Goal: Task Accomplishment & Management: Use online tool/utility

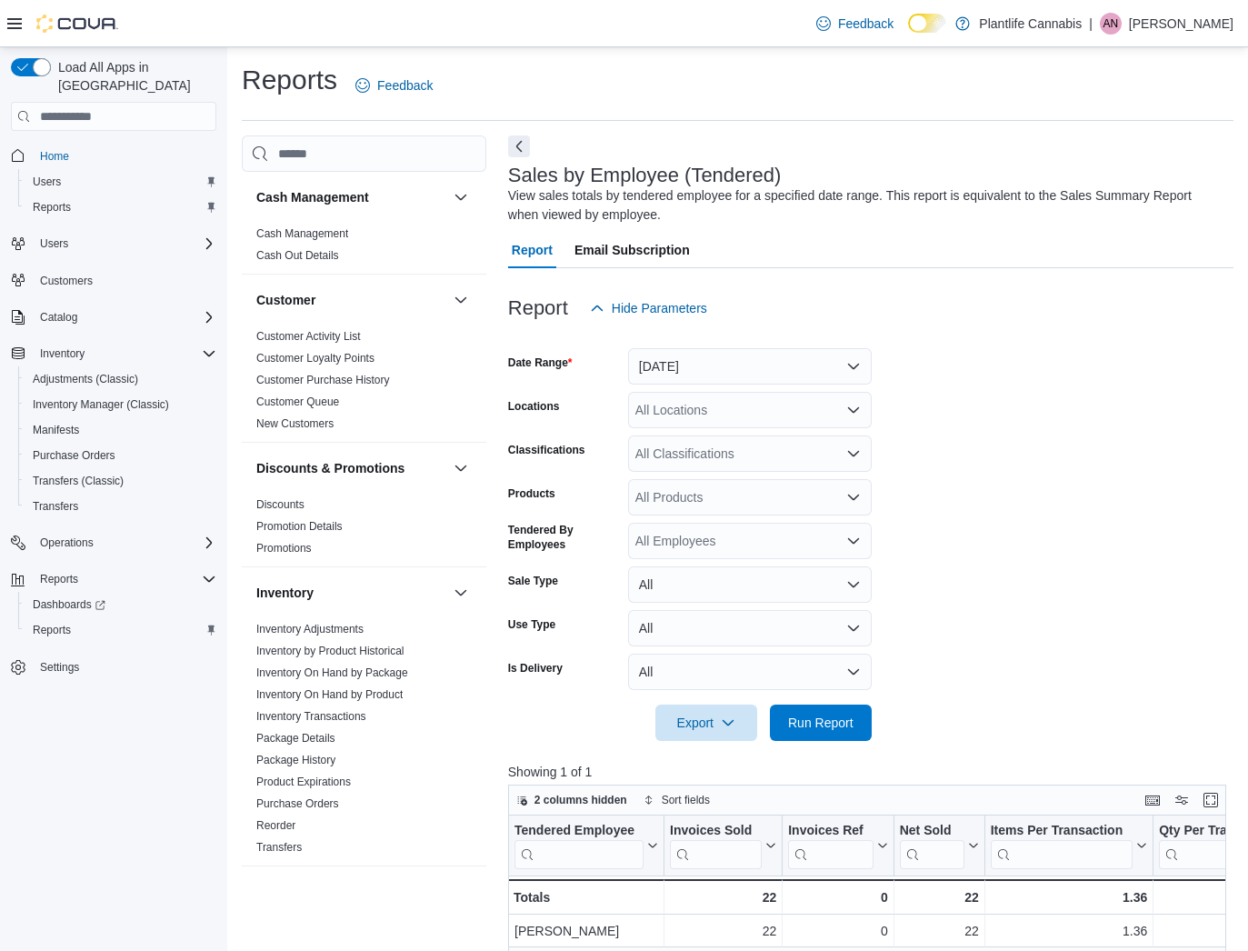
scroll to position [87, 0]
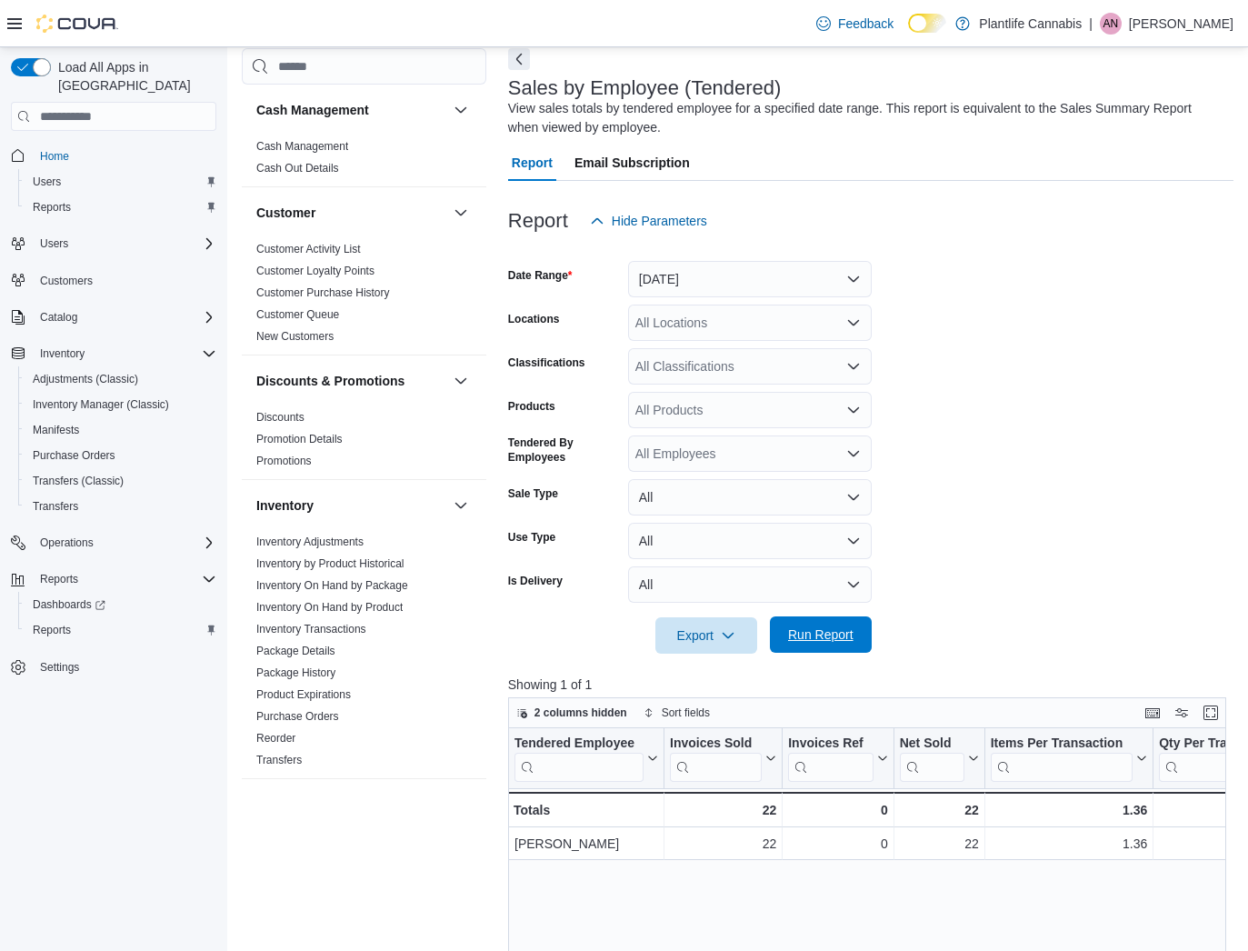
click at [829, 643] on span "Run Report" at bounding box center [820, 634] width 65 height 18
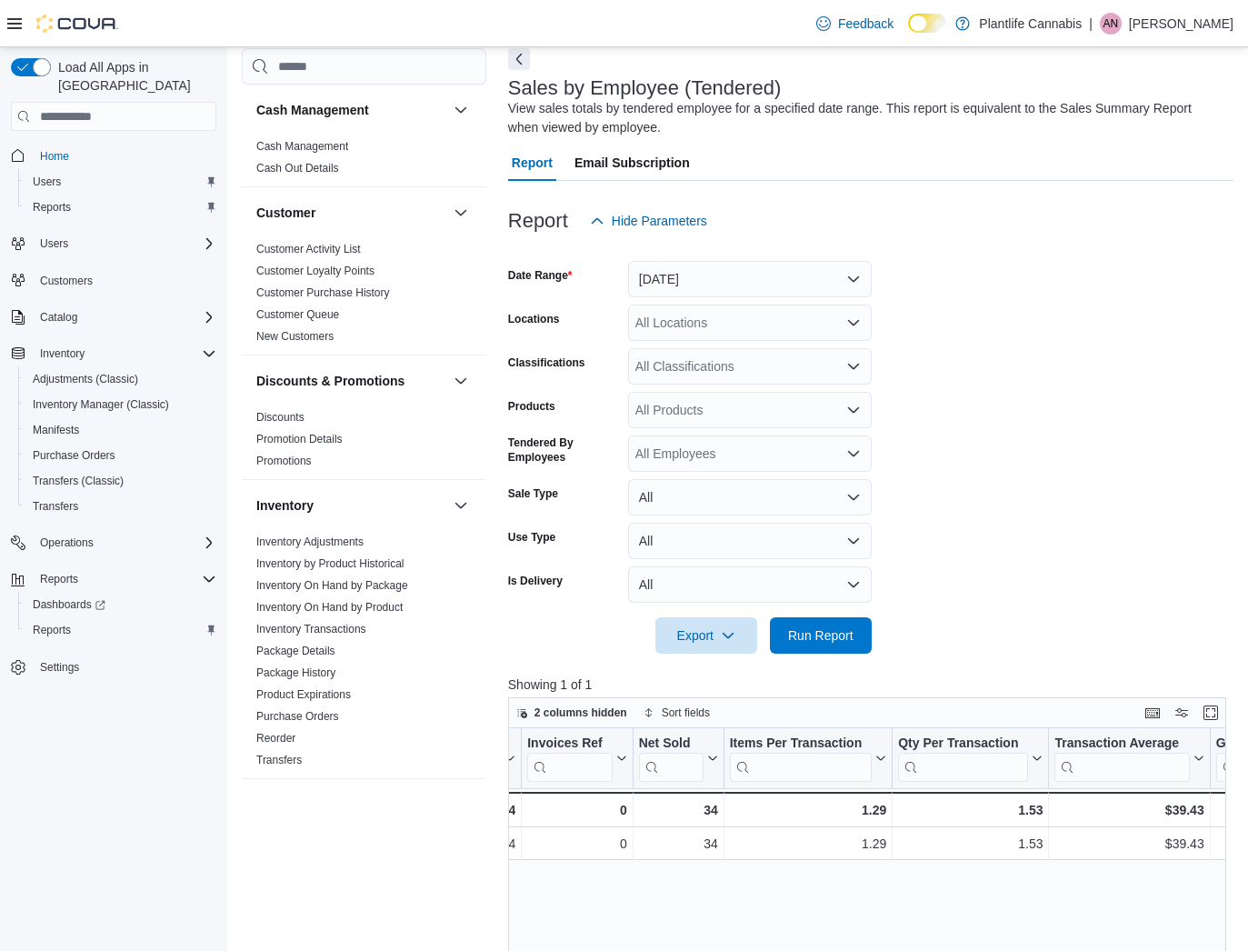
scroll to position [0, 366]
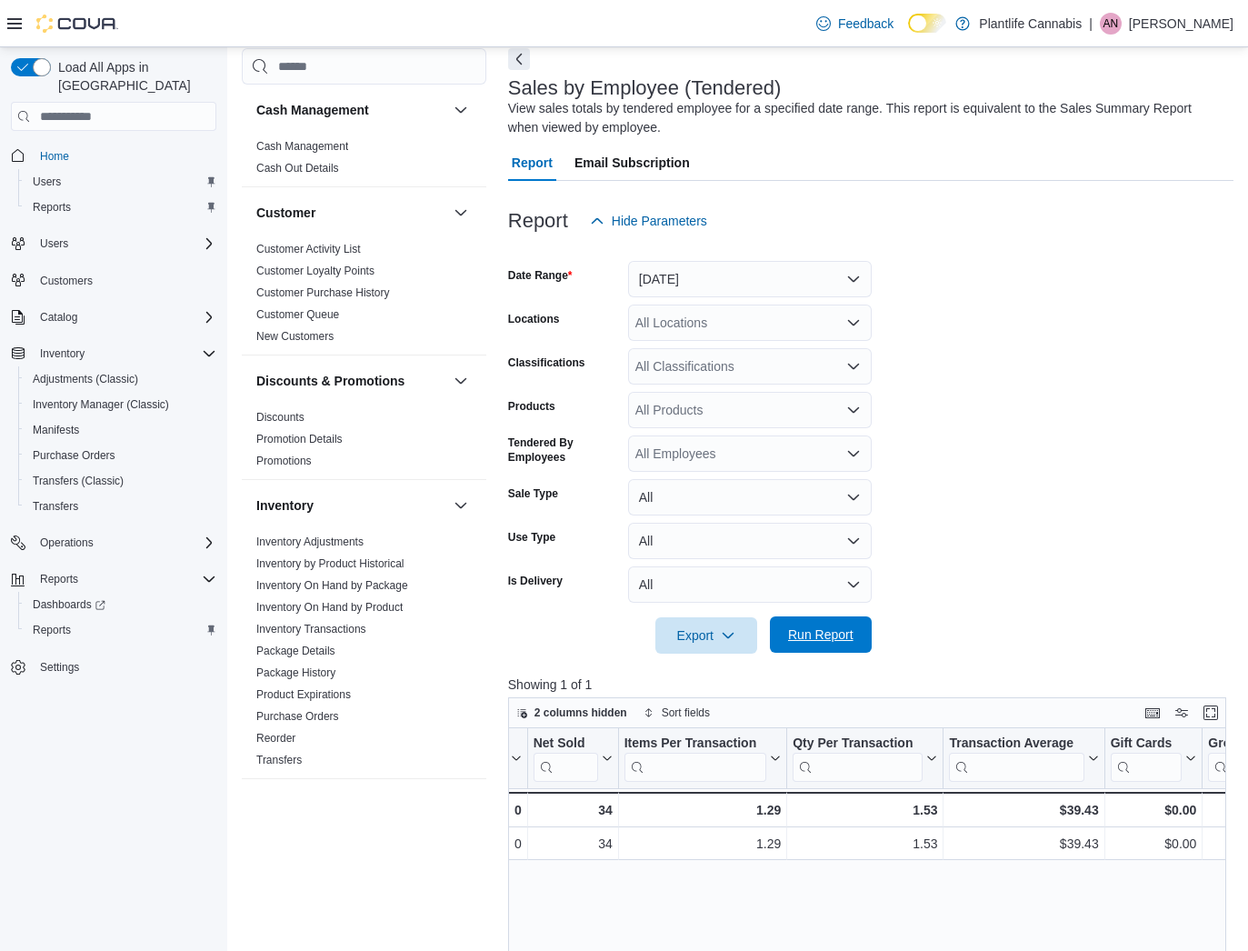
click at [796, 647] on span "Run Report" at bounding box center [821, 634] width 80 height 36
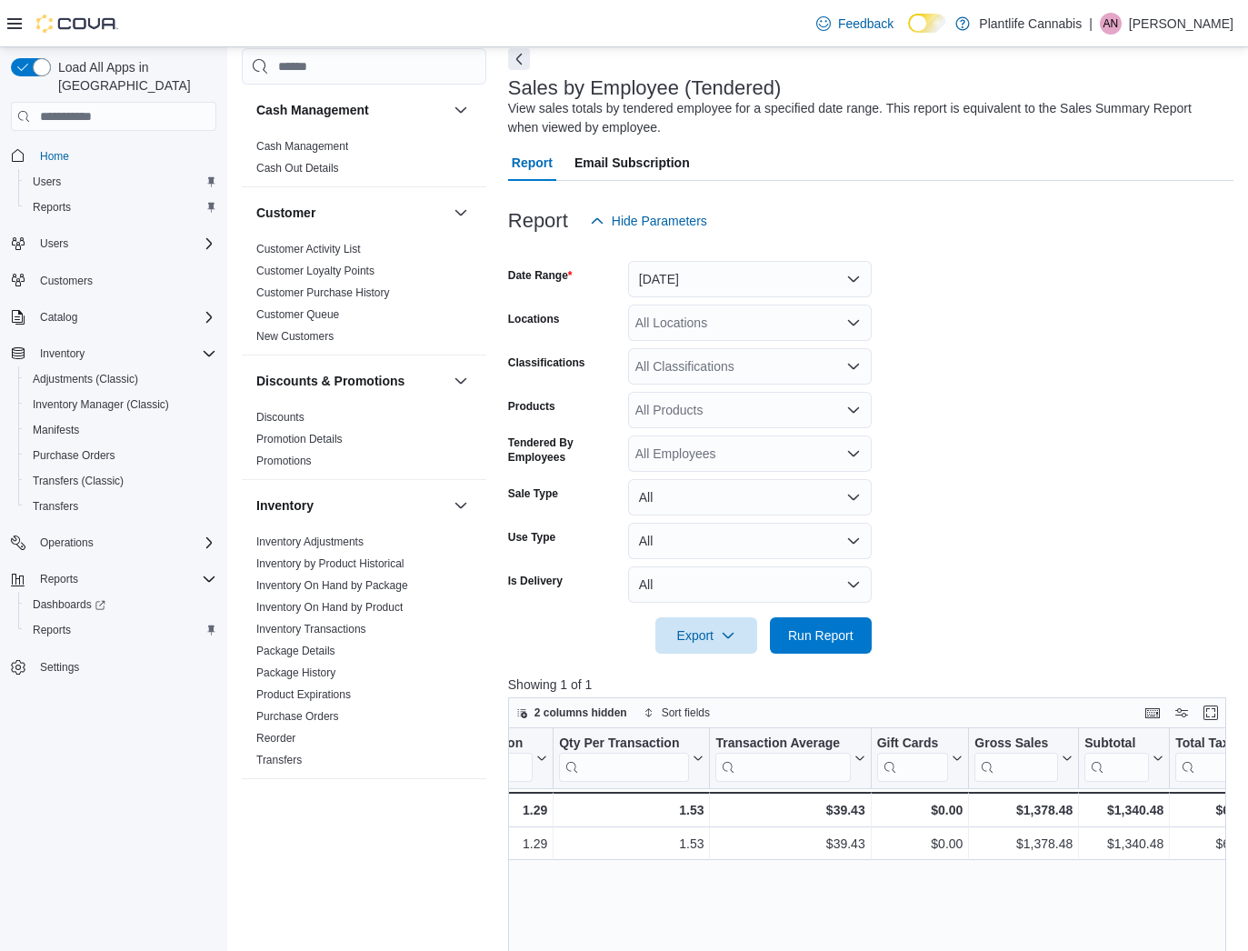
scroll to position [0, 597]
click at [717, 367] on div "All Classifications" at bounding box center [750, 366] width 244 height 36
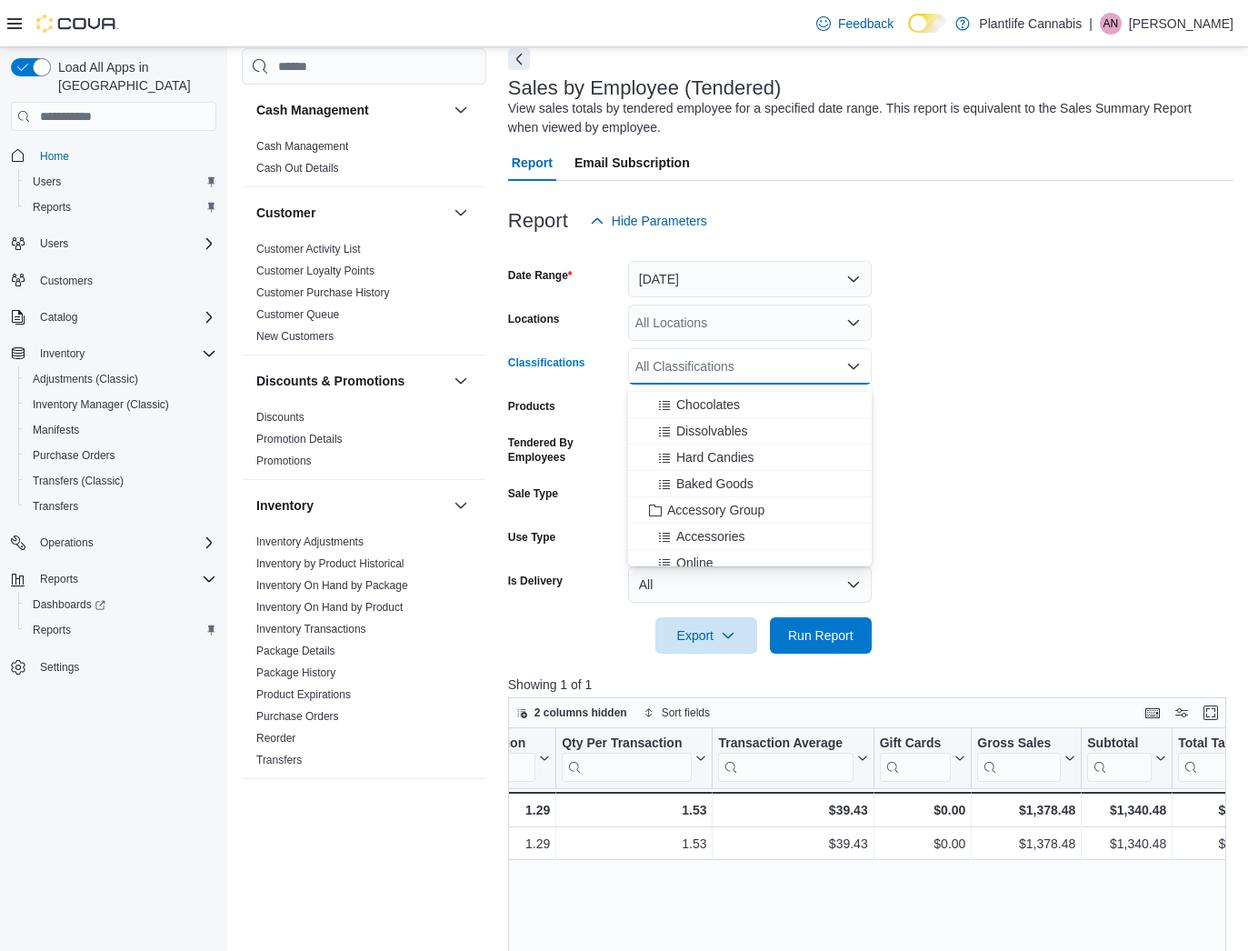
scroll to position [165, 0]
drag, startPoint x: 743, startPoint y: 493, endPoint x: 807, endPoint y: 594, distance: 120.5
click at [743, 493] on span "Accessory Group" at bounding box center [715, 496] width 97 height 18
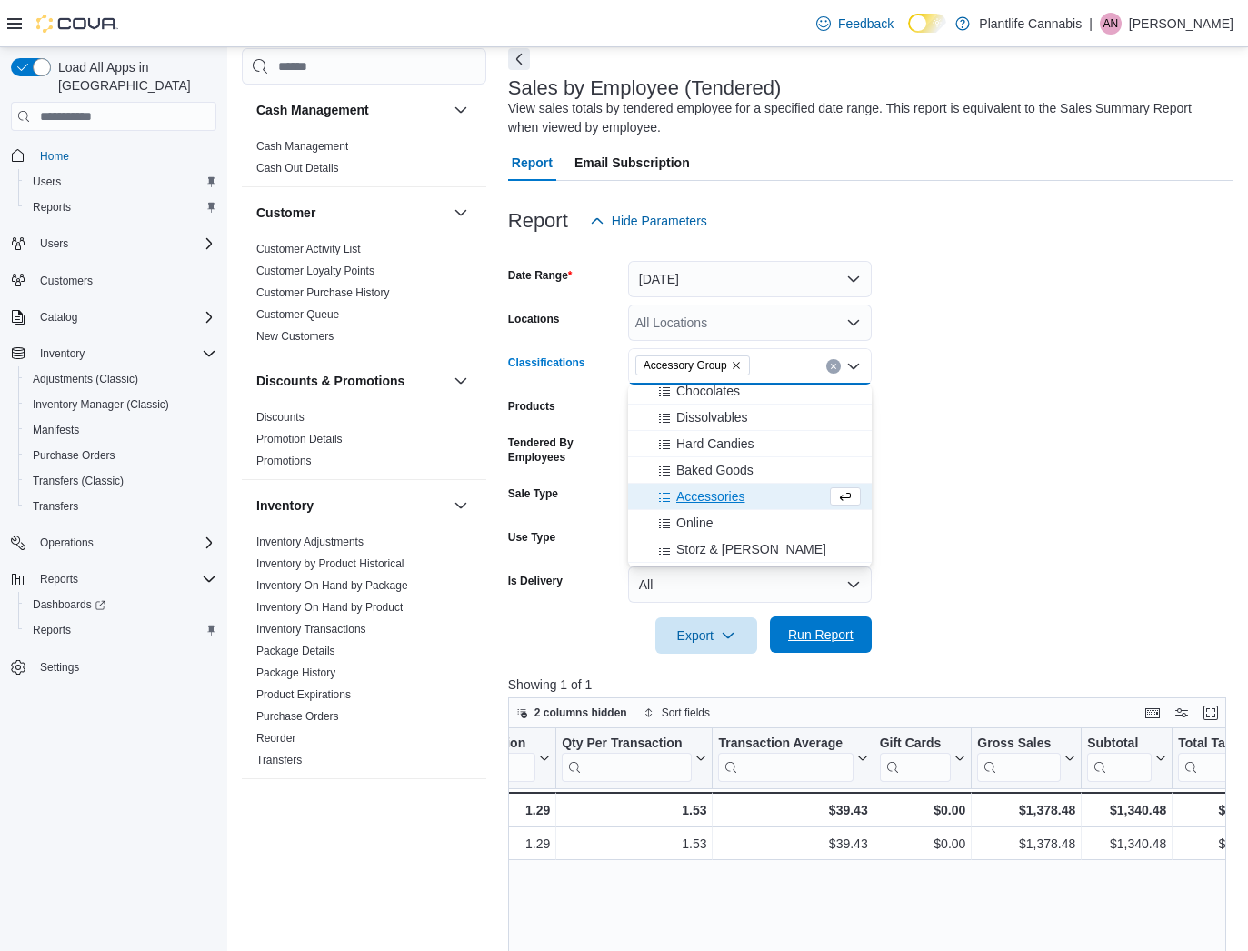
click at [854, 633] on span "Run Report" at bounding box center [821, 634] width 80 height 36
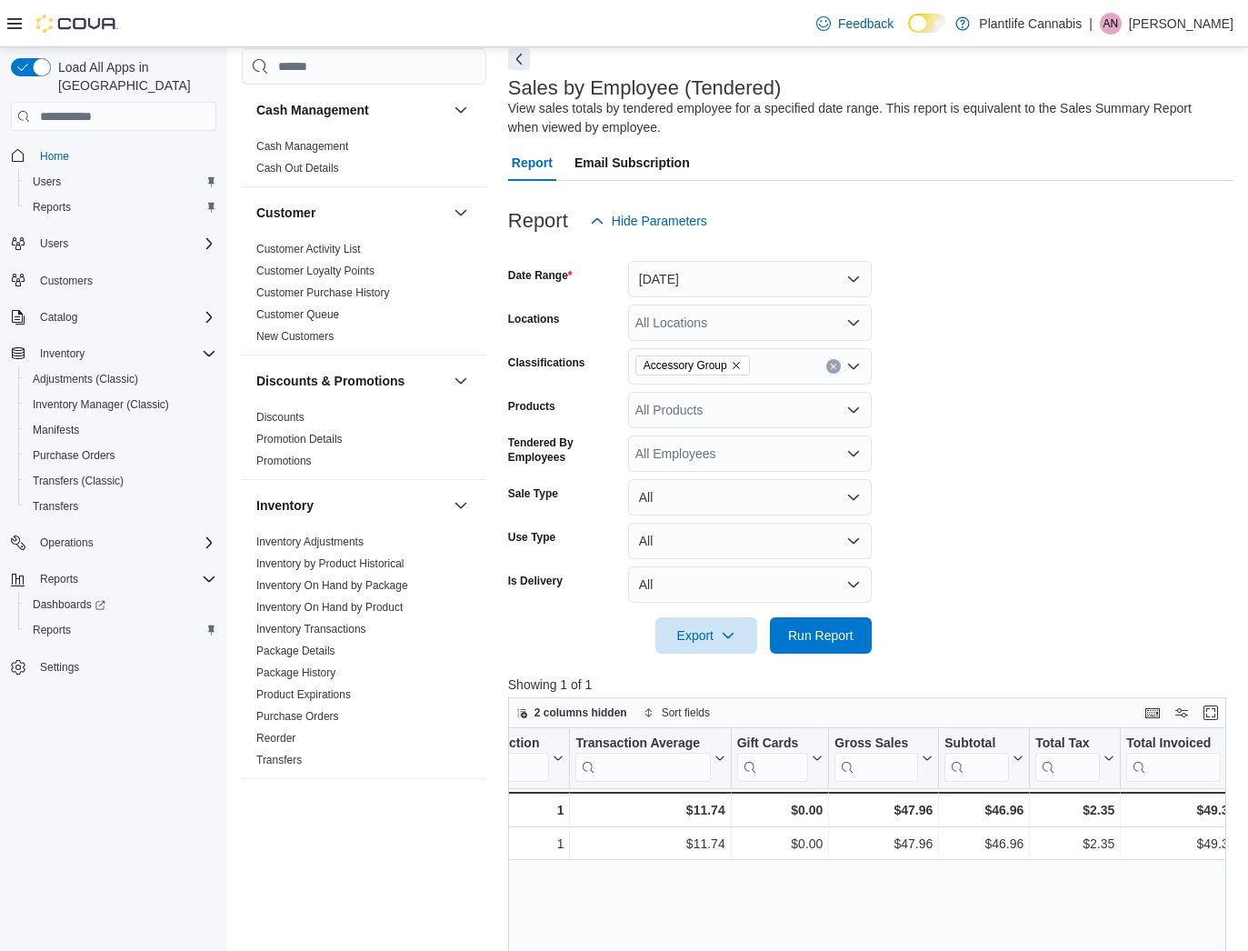
scroll to position [0, 706]
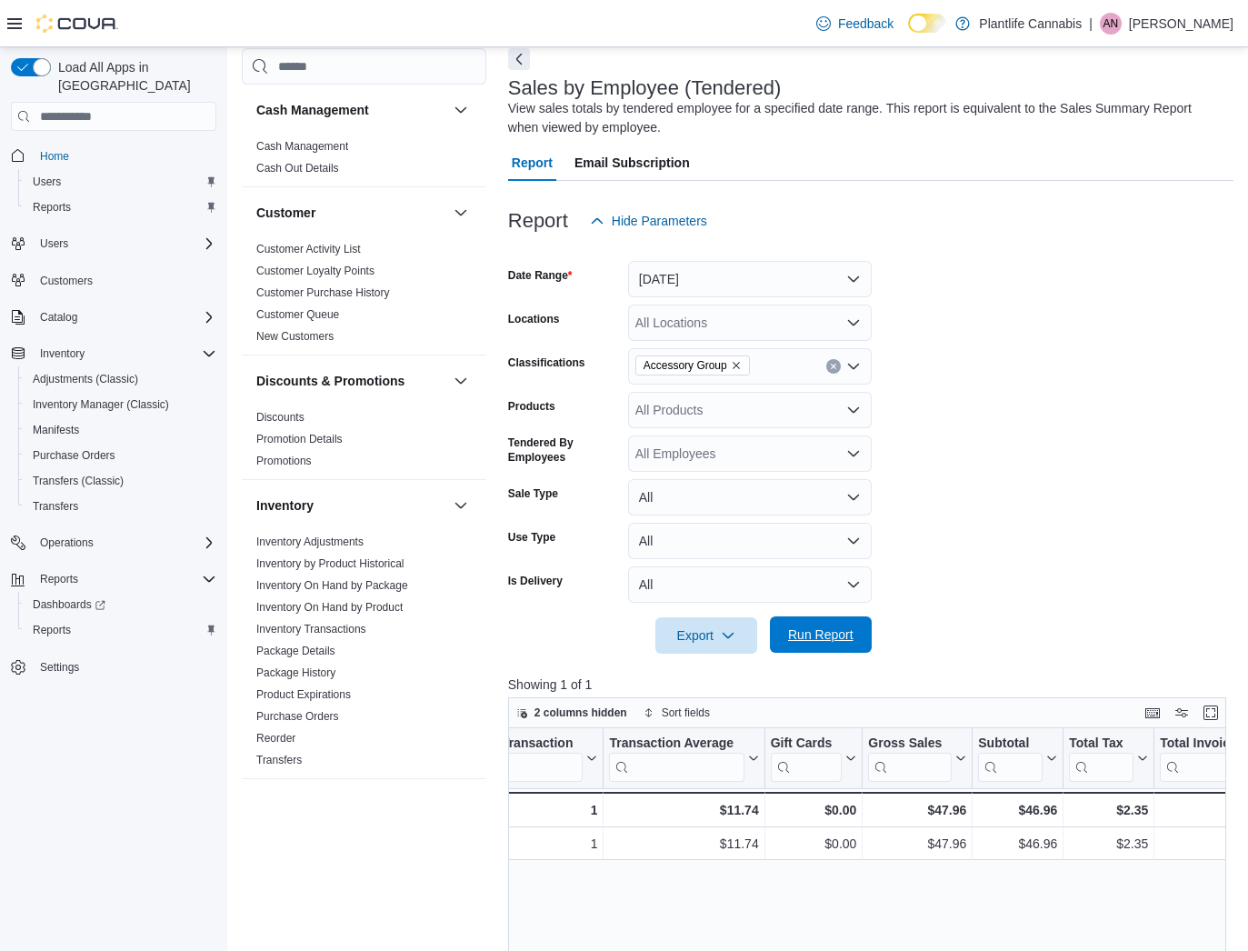
click at [846, 642] on span "Run Report" at bounding box center [820, 634] width 65 height 18
click at [850, 641] on span "Run Report" at bounding box center [820, 634] width 65 height 18
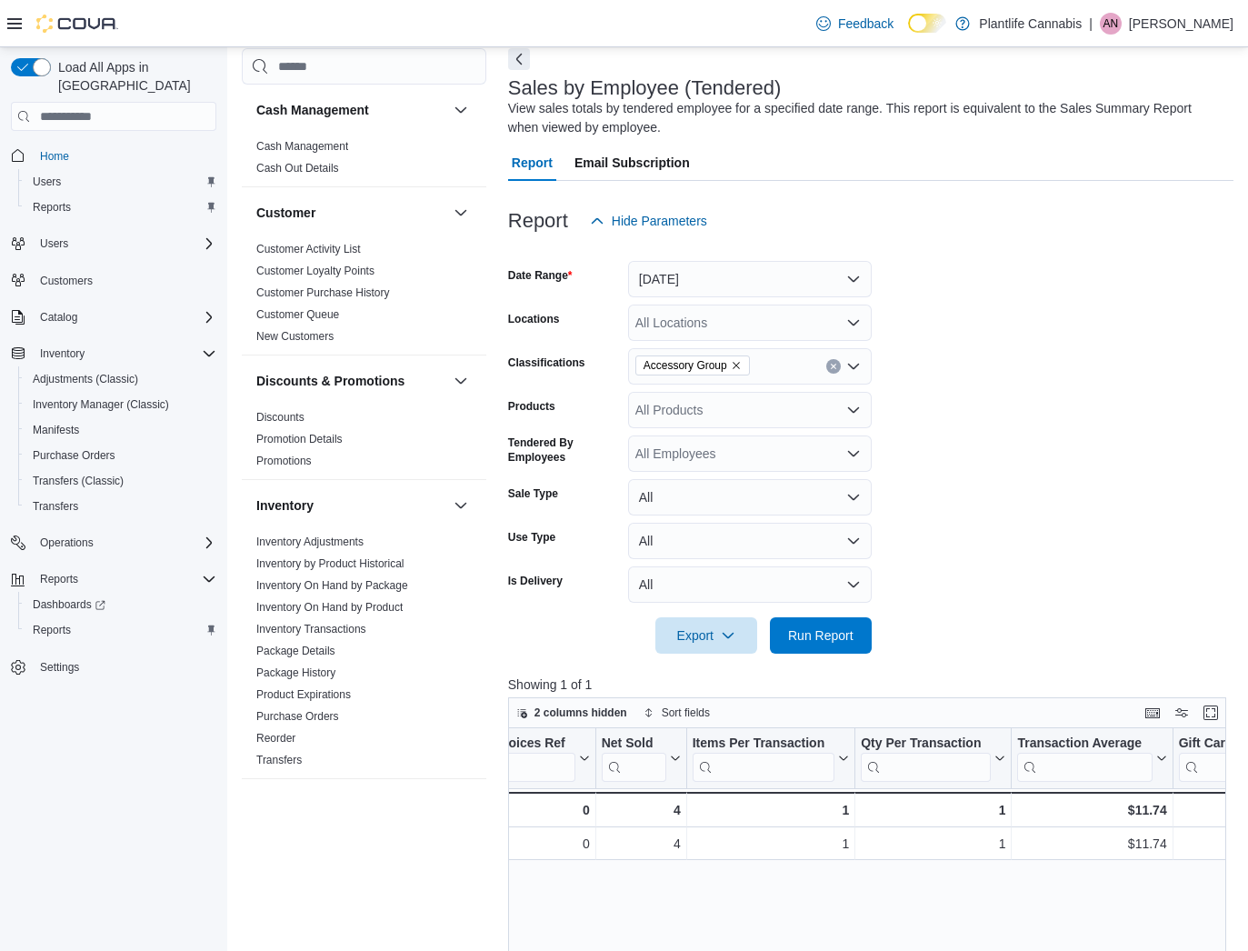
scroll to position [0, 308]
click at [836, 364] on icon "Clear input" at bounding box center [833, 366] width 7 height 7
click at [13, 23] on icon at bounding box center [14, 23] width 15 height 11
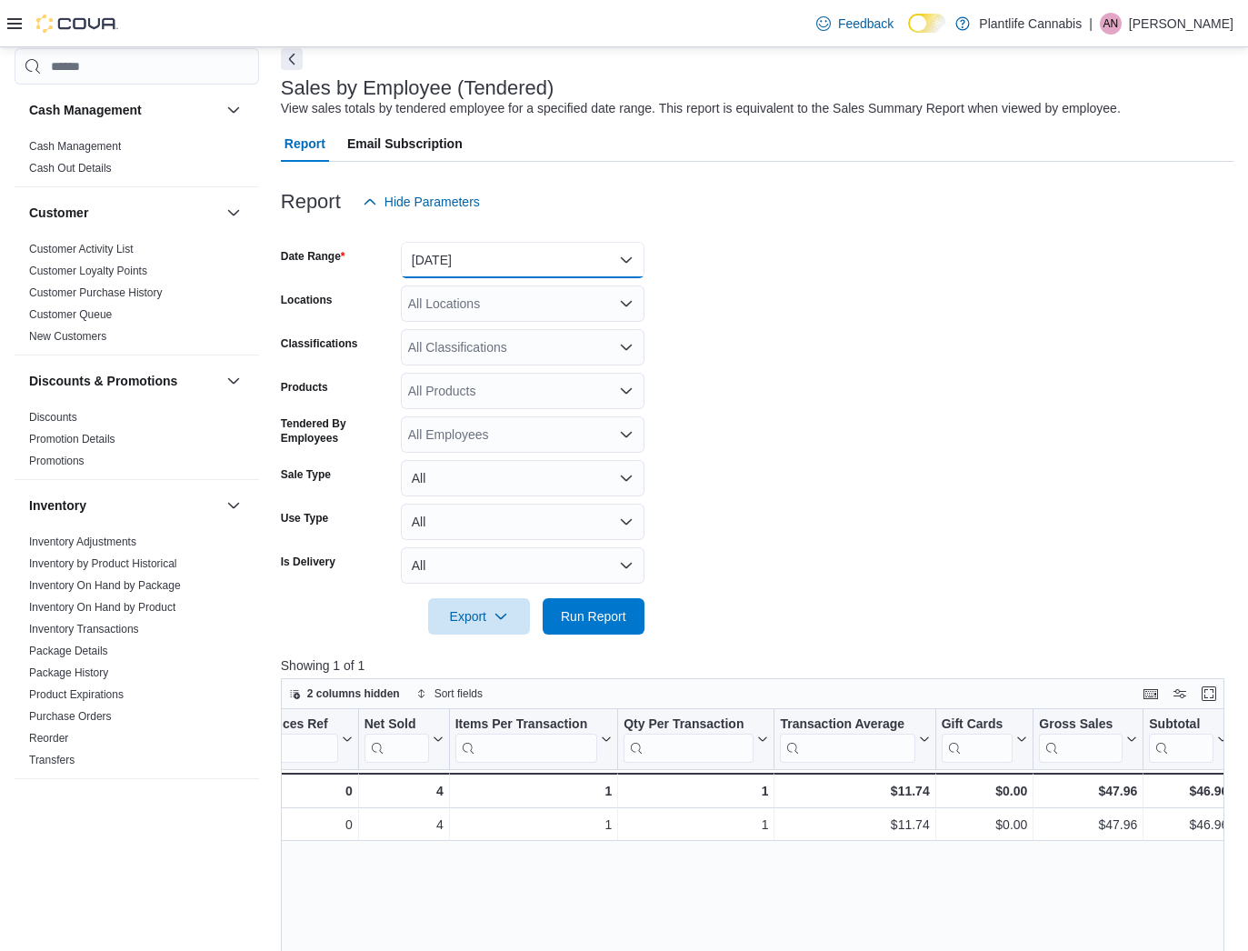
click at [531, 267] on button "[DATE]" at bounding box center [523, 260] width 244 height 36
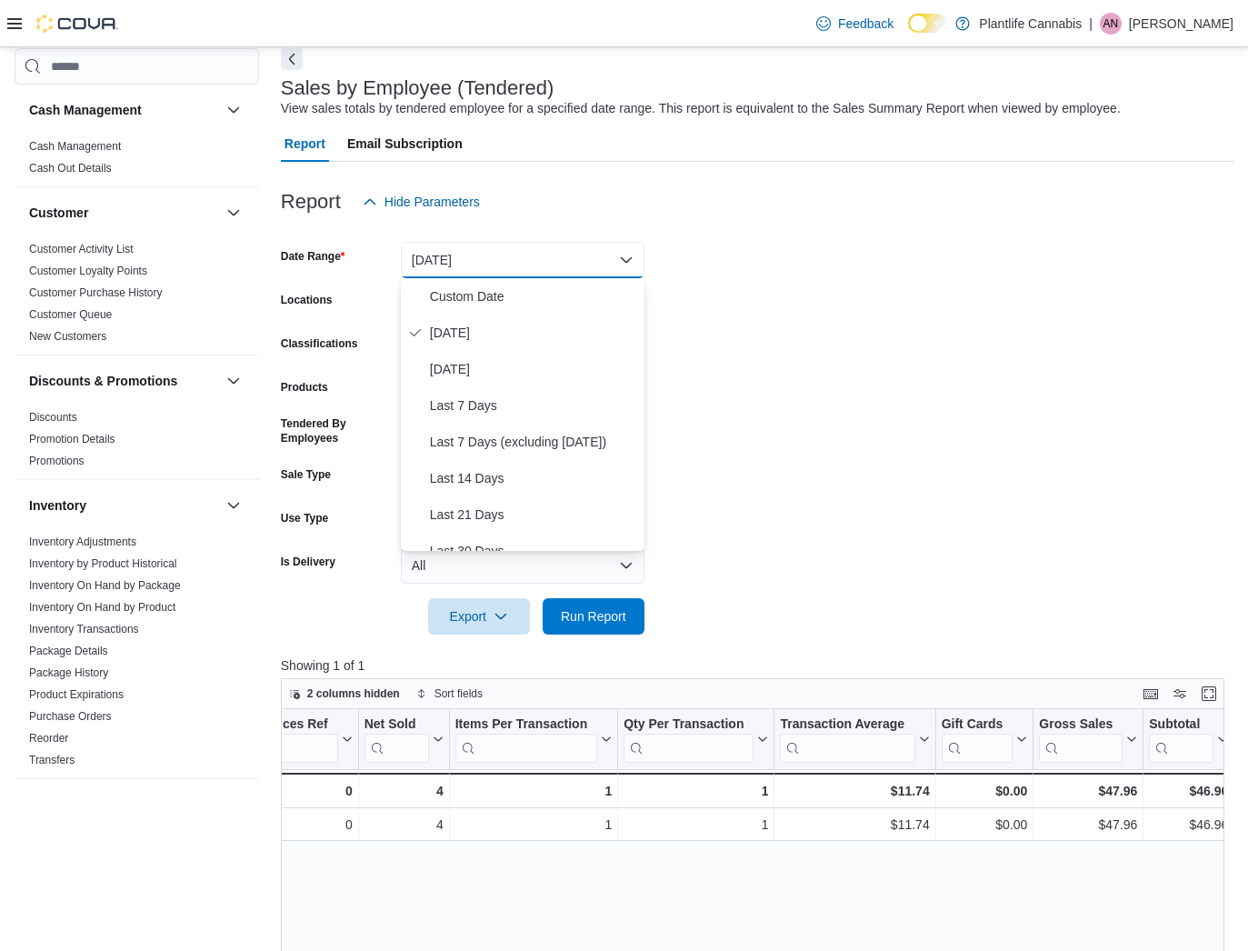
click at [817, 350] on form "Date Range [DATE] Locations All Locations Classifications All Classifications P…" at bounding box center [757, 427] width 952 height 414
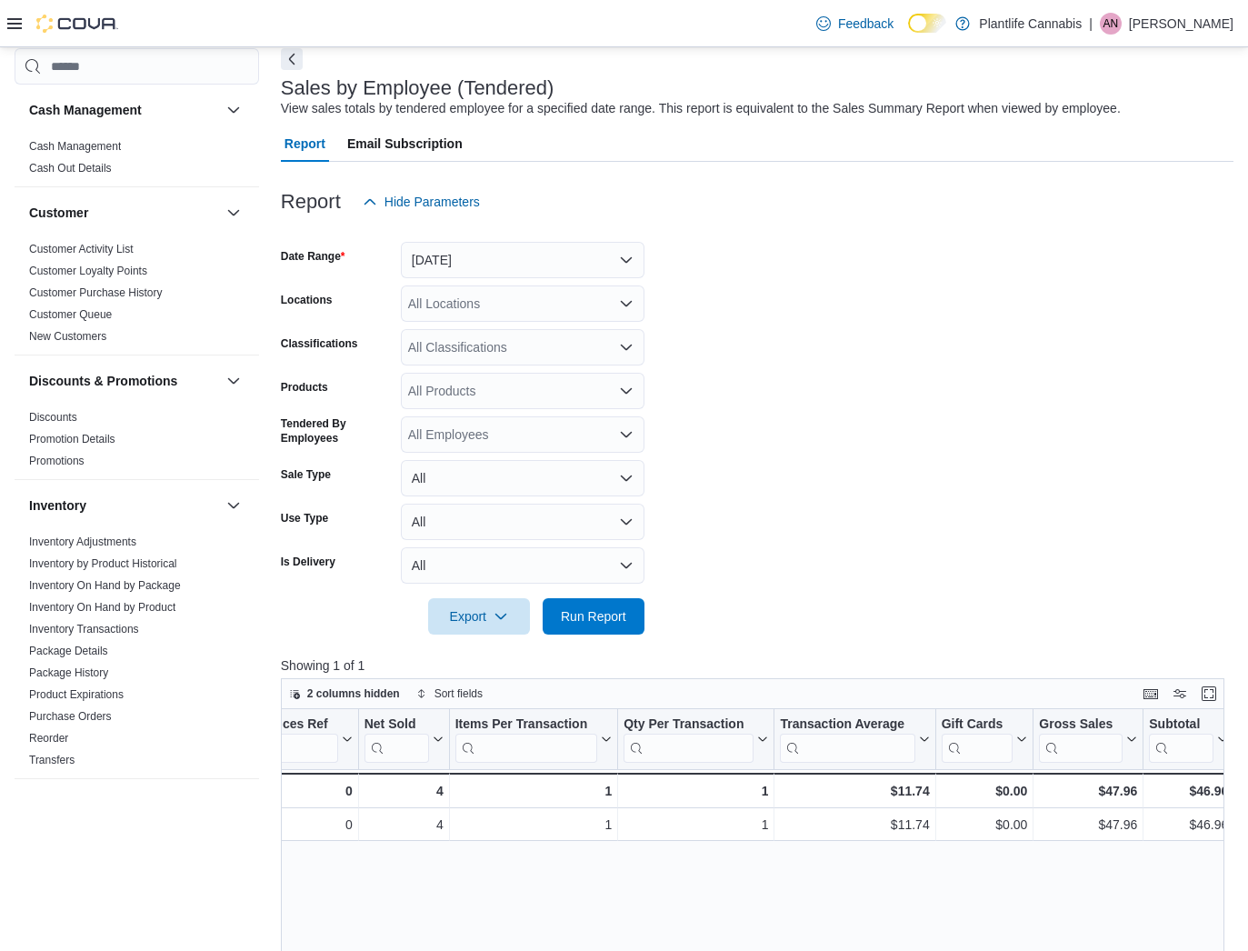
click at [543, 315] on div "All Locations" at bounding box center [523, 303] width 244 height 36
type input "****"
click at [510, 335] on span "Edmonton - [PERSON_NAME]" at bounding box center [536, 334] width 174 height 18
click at [764, 504] on form "Date Range [DATE] Locations [GEOGRAPHIC_DATA] - [GEOGRAPHIC_DATA][PERSON_NAME] …" at bounding box center [757, 427] width 952 height 414
click at [615, 611] on span "Run Report" at bounding box center [593, 615] width 65 height 18
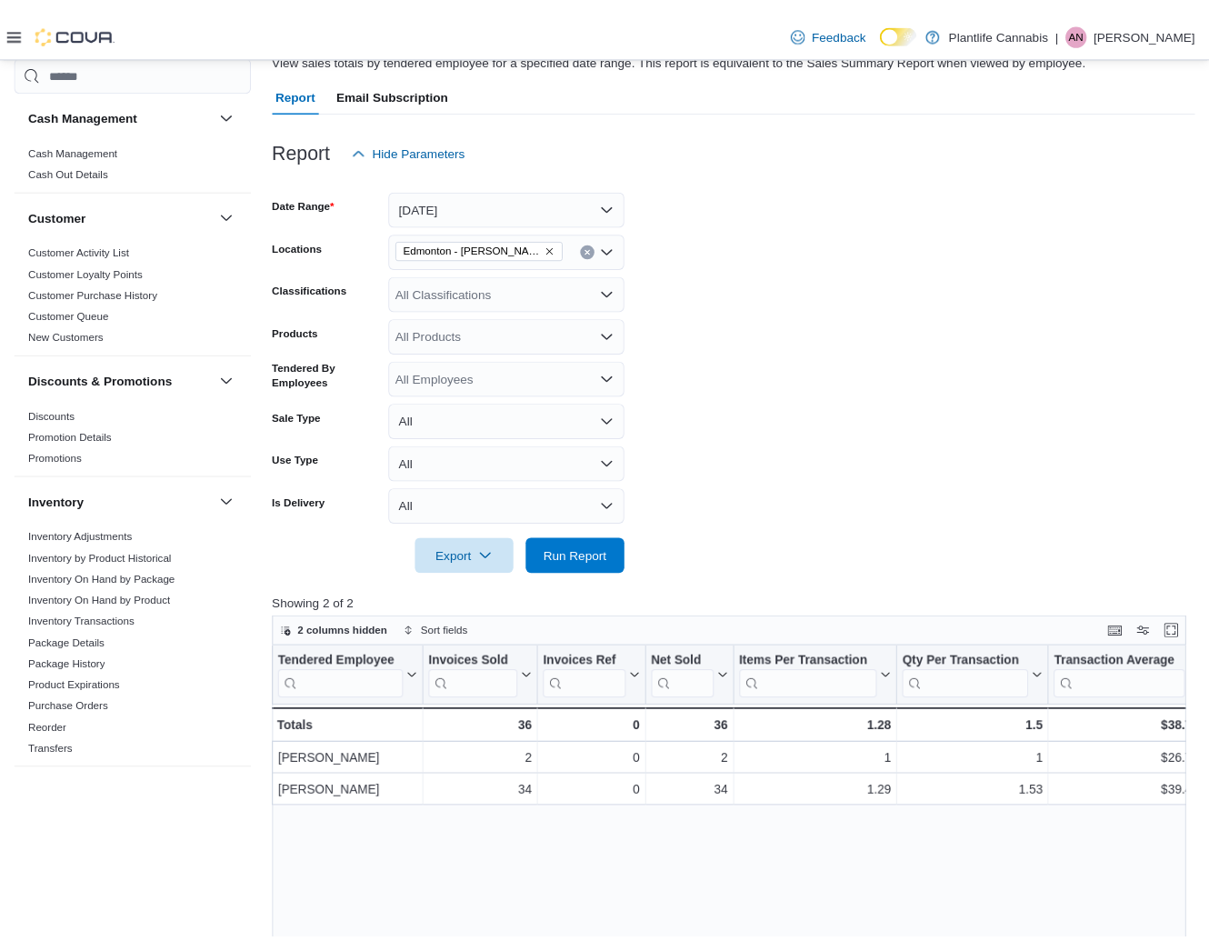
scroll to position [152, 0]
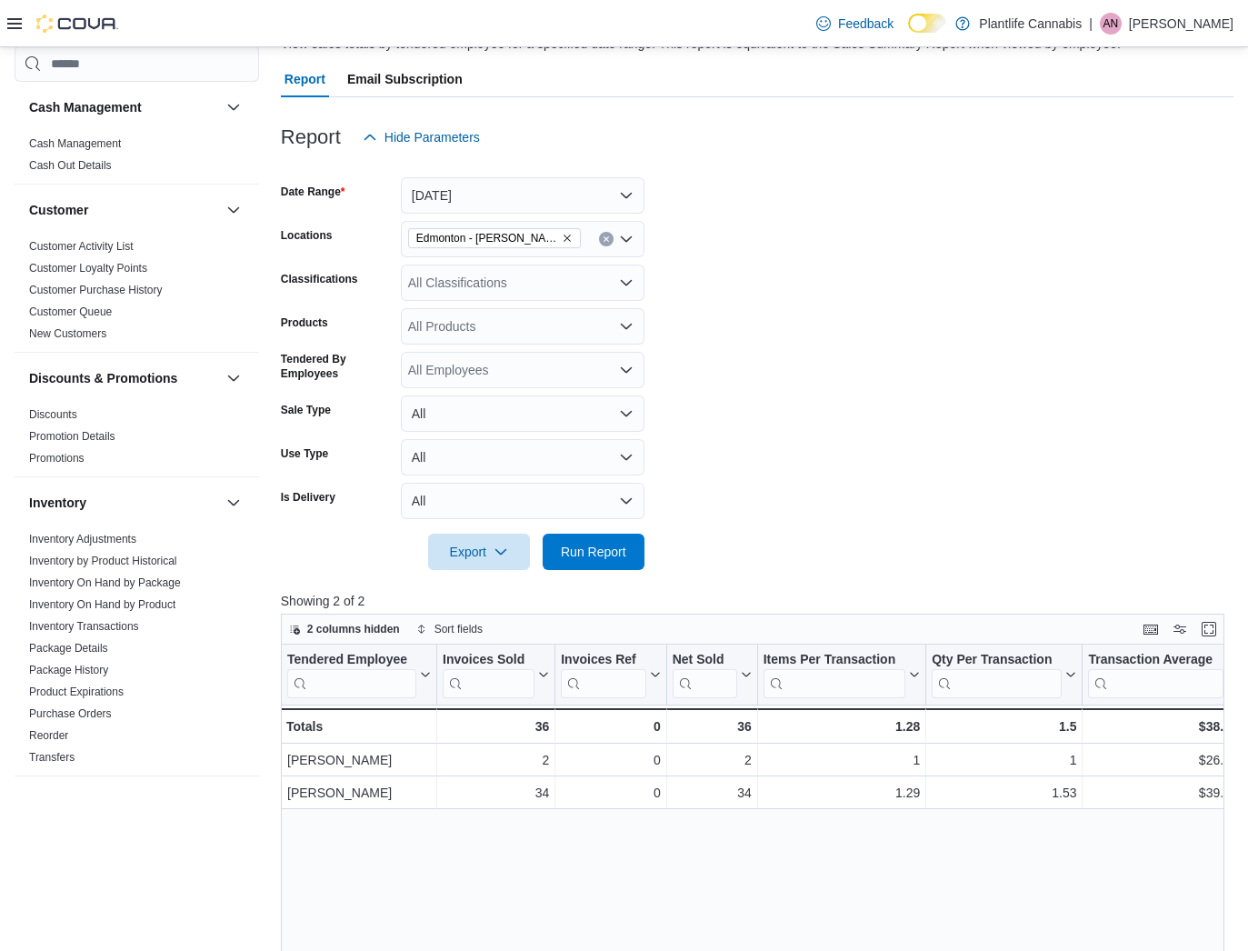
drag, startPoint x: 1246, startPoint y: 192, endPoint x: 1184, endPoint y: 183, distance: 62.5
click at [1181, 183] on div "Reports Feedback Cash Management Cash Management Cash Out Details Customer Cust…" at bounding box center [624, 641] width 1248 height 1493
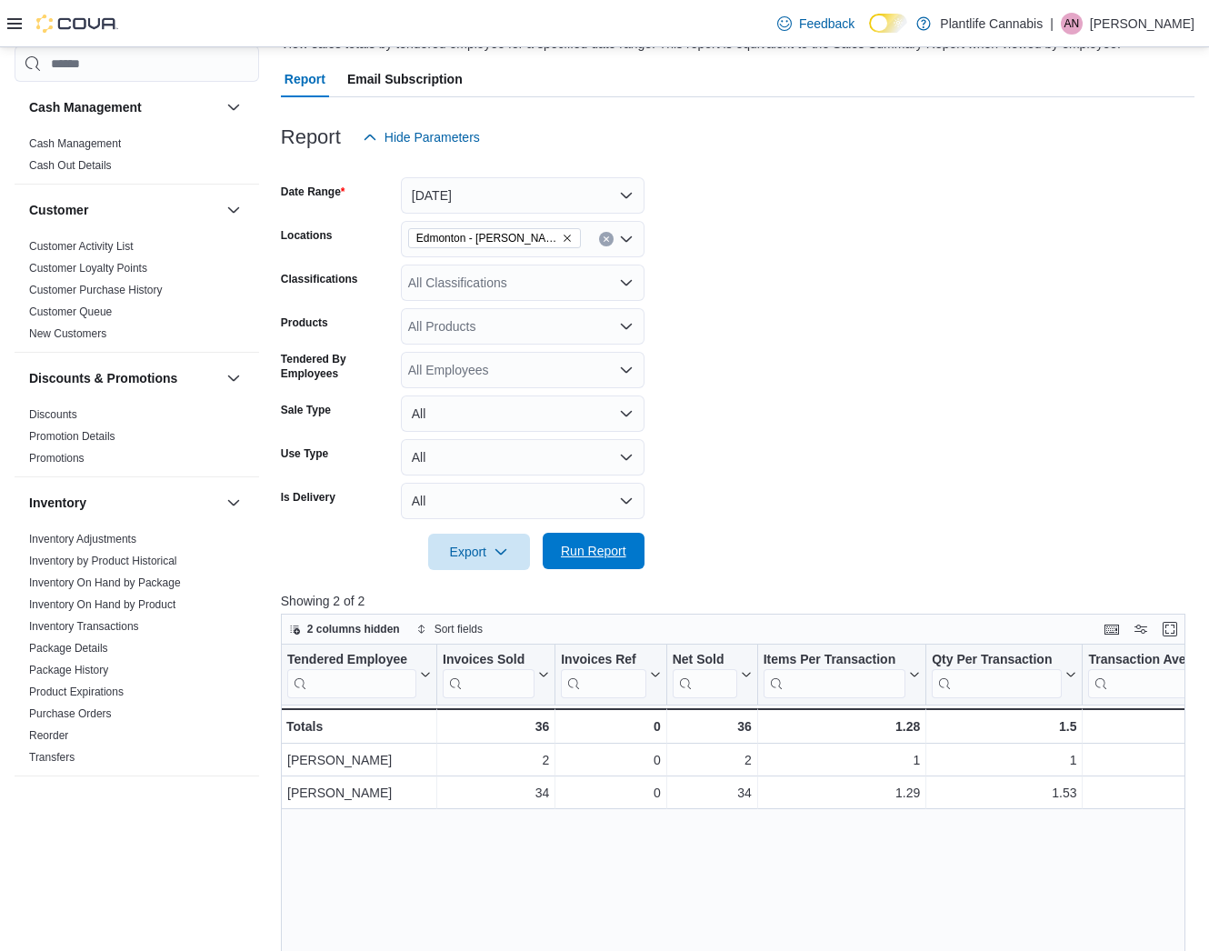
click at [596, 550] on span "Run Report" at bounding box center [593, 551] width 65 height 18
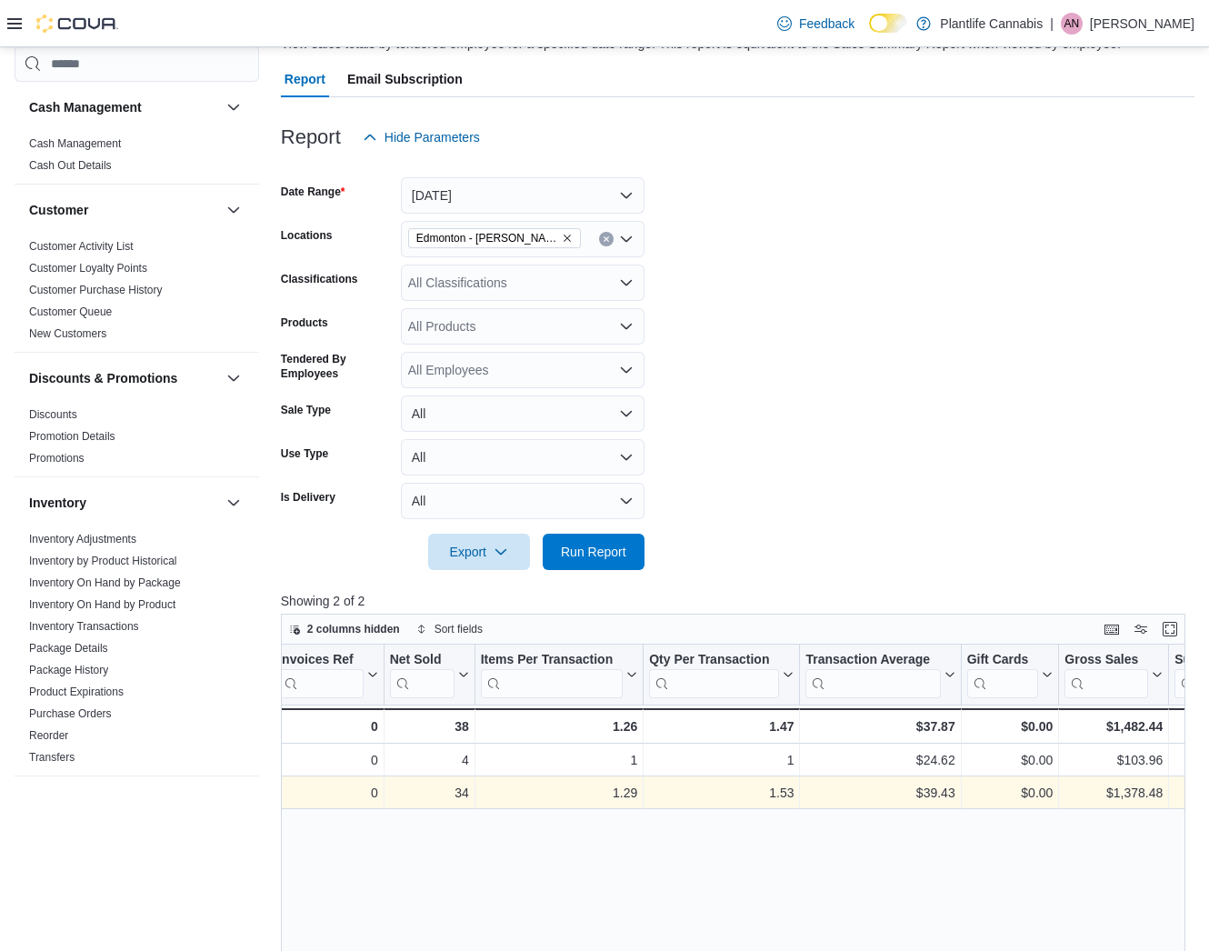
scroll to position [0, 0]
